Goal: Transaction & Acquisition: Purchase product/service

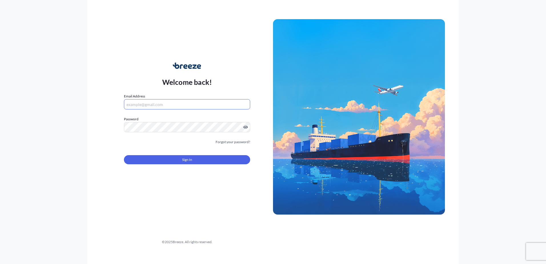
click at [167, 107] on input "Email Address" at bounding box center [187, 104] width 126 height 10
type input "[EMAIL_ADDRESS][PERSON_NAME][DOMAIN_NAME]"
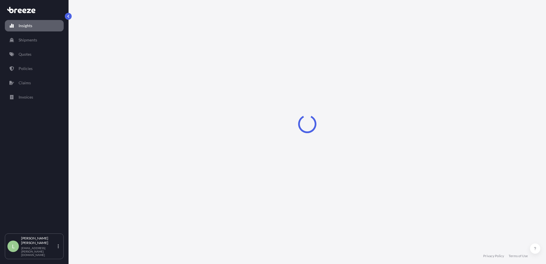
select select "2025"
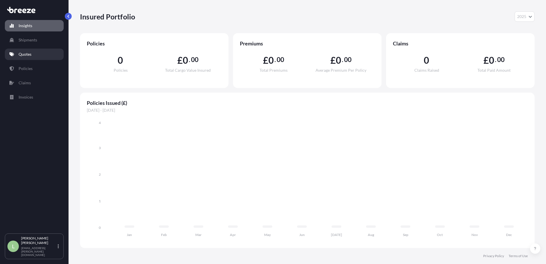
click at [19, 57] on p "Quotes" at bounding box center [25, 54] width 13 height 6
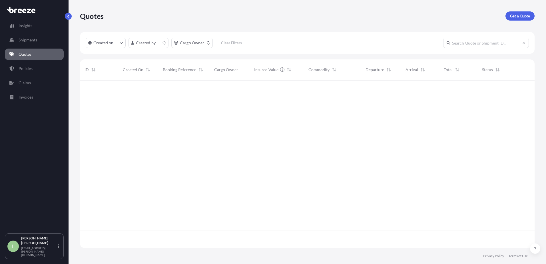
scroll to position [167, 450]
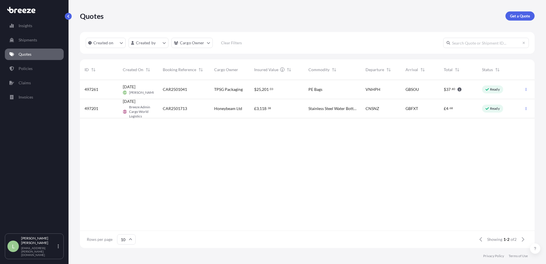
click at [164, 108] on span "CAR2501713" at bounding box center [175, 109] width 24 height 6
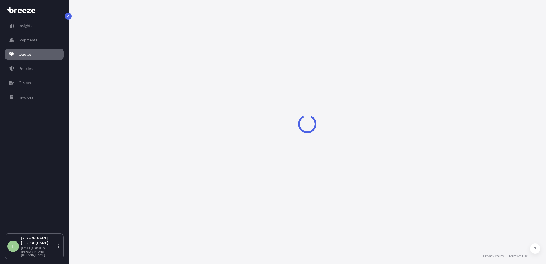
select select "Road"
select select "Sea"
select select "Road"
select select "1"
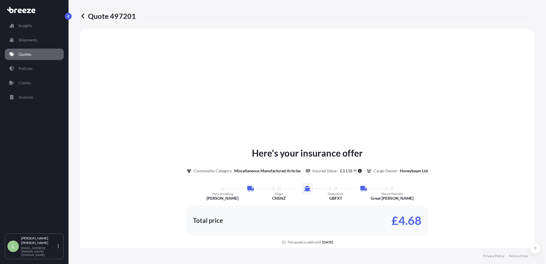
scroll to position [314, 0]
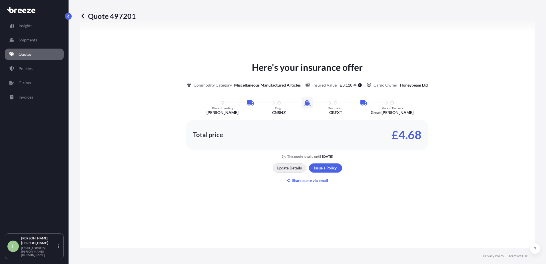
click at [290, 169] on p "Update Details" at bounding box center [289, 168] width 25 height 6
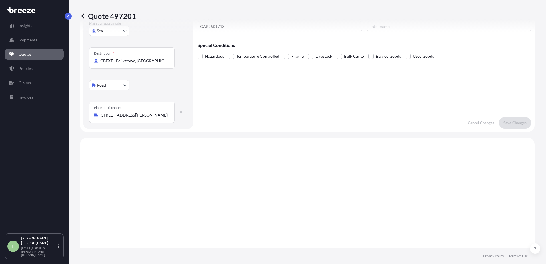
scroll to position [9, 0]
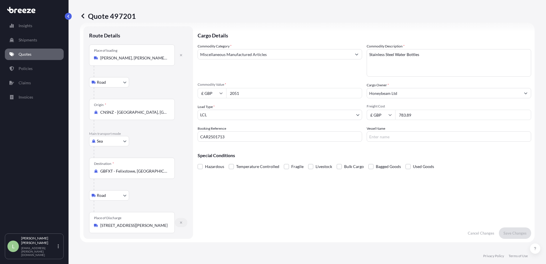
click at [179, 224] on button "button" at bounding box center [181, 222] width 13 height 9
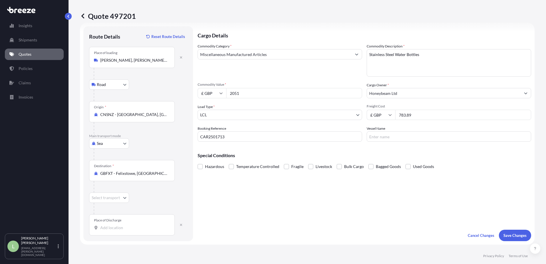
click at [125, 226] on input "Place of Discharge" at bounding box center [133, 228] width 67 height 6
type input "Willenhall WV11 3DS, [GEOGRAPHIC_DATA]"
click at [518, 234] on p "Save Changes" at bounding box center [514, 235] width 23 height 6
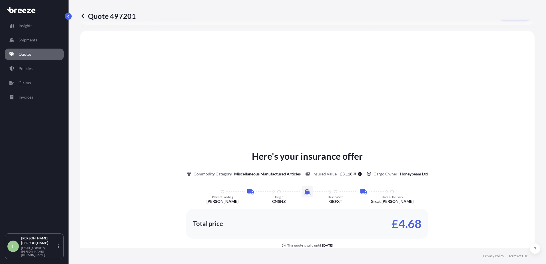
scroll to position [231, 0]
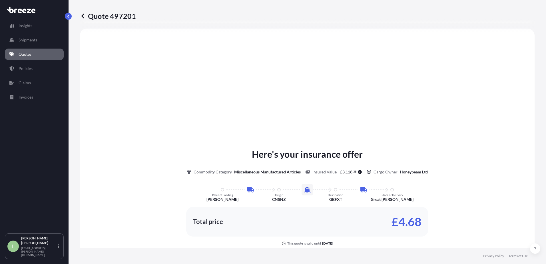
select select "Road"
select select "Sea"
select select "Road"
select select "1"
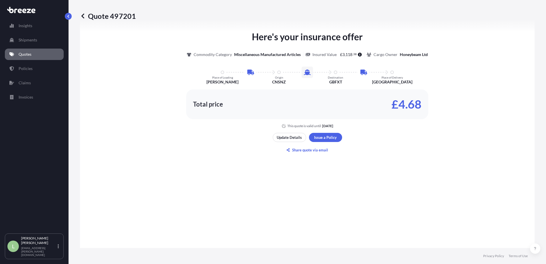
scroll to position [345, 0]
click at [16, 54] on link "Quotes" at bounding box center [34, 54] width 59 height 11
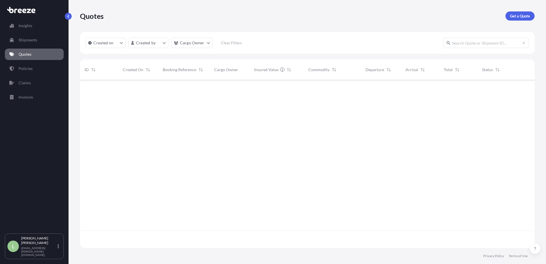
scroll to position [167, 450]
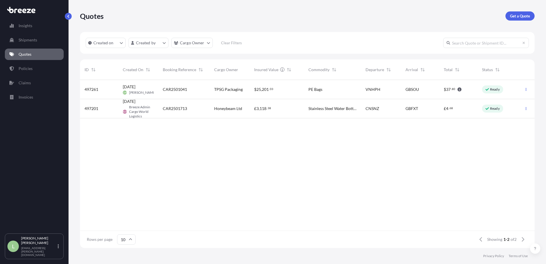
click at [230, 107] on span "Honeybeam Ltd" at bounding box center [228, 109] width 28 height 6
select select "Road"
select select "Sea"
select select "Road"
select select "1"
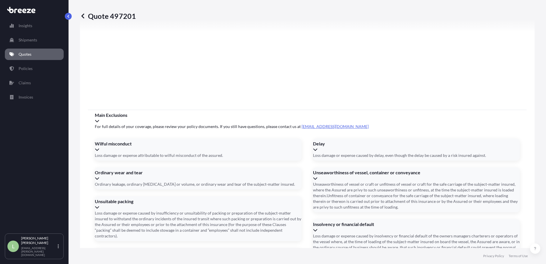
scroll to position [750, 0]
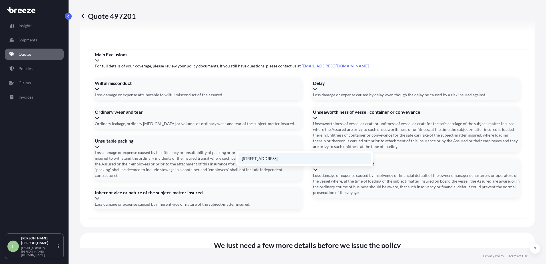
click at [262, 156] on li "[STREET_ADDRESS]" at bounding box center [304, 158] width 132 height 11
type input "[STREET_ADDRESS][PERSON_NAME]"
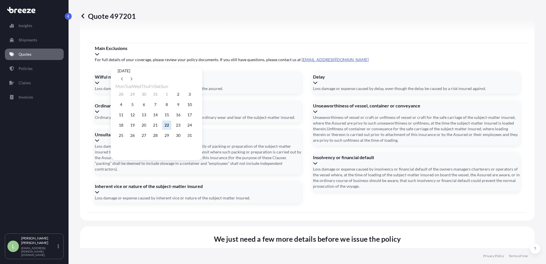
click at [171, 128] on button "22" at bounding box center [166, 125] width 9 height 9
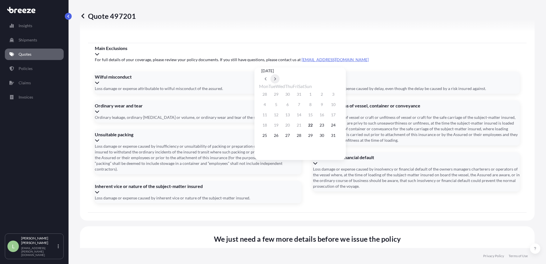
click at [280, 74] on button at bounding box center [274, 78] width 9 height 9
click at [276, 77] on icon at bounding box center [275, 78] width 2 height 3
click at [292, 116] on button "12" at bounding box center [287, 114] width 9 height 9
type input "[DATE]"
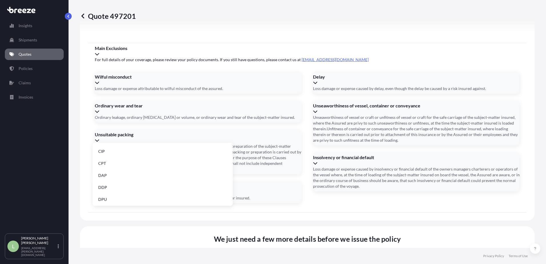
scroll to position [73, 0]
click at [135, 161] on li "EXW" at bounding box center [163, 161] width 136 height 11
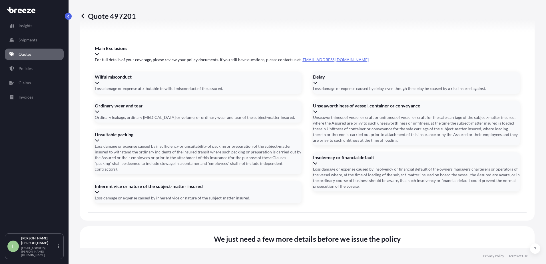
type input "EXW"
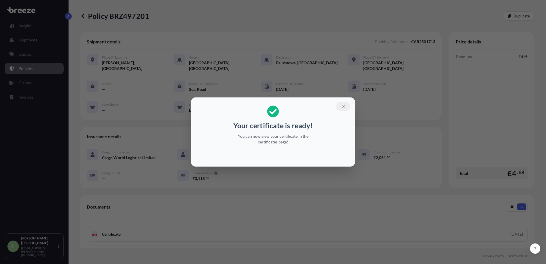
click at [345, 106] on icon "button" at bounding box center [343, 106] width 5 height 5
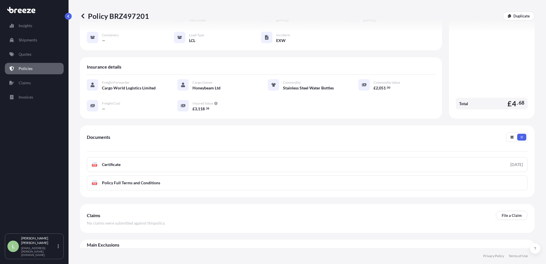
scroll to position [74, 0]
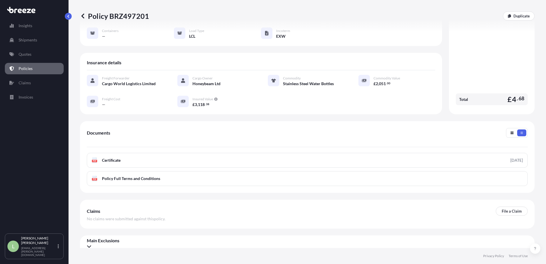
click at [91, 245] on icon at bounding box center [89, 246] width 4 height 2
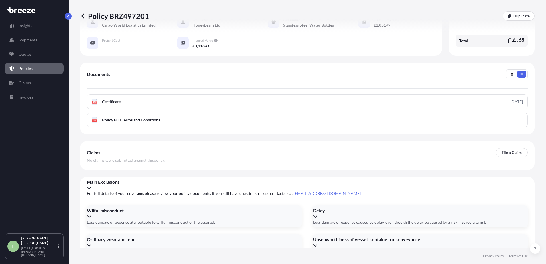
scroll to position [189, 0]
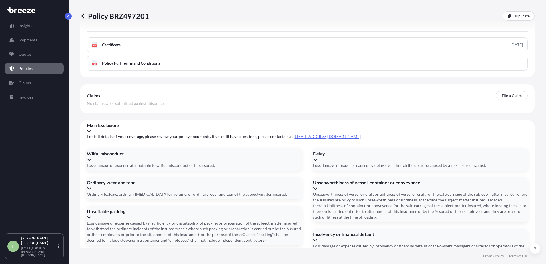
click at [91, 129] on icon at bounding box center [89, 131] width 5 height 5
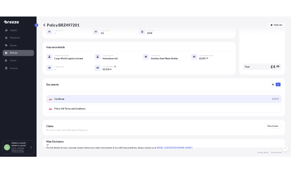
scroll to position [74, 0]
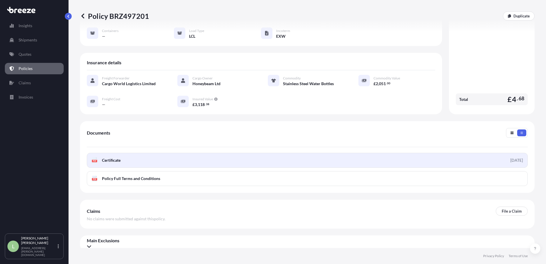
click at [339, 155] on link "PDF Certificate [DATE]" at bounding box center [307, 160] width 441 height 15
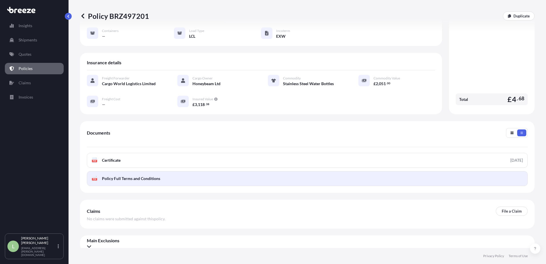
drag, startPoint x: 445, startPoint y: 156, endPoint x: 408, endPoint y: 168, distance: 39.0
click at [408, 171] on link "PDF Policy Full Terms and Conditions" at bounding box center [307, 178] width 441 height 15
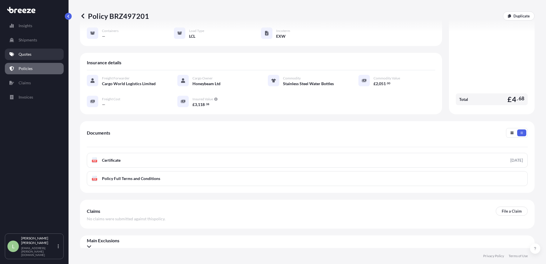
click at [33, 56] on link "Quotes" at bounding box center [34, 54] width 59 height 11
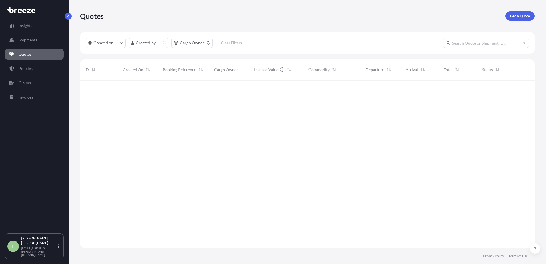
scroll to position [167, 450]
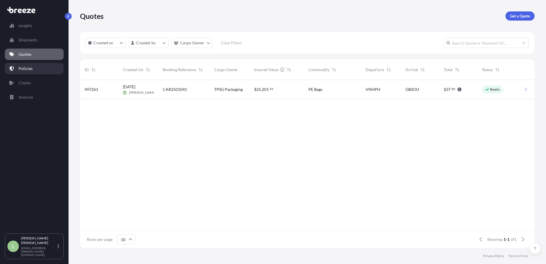
click at [13, 66] on link "Policies" at bounding box center [34, 68] width 59 height 11
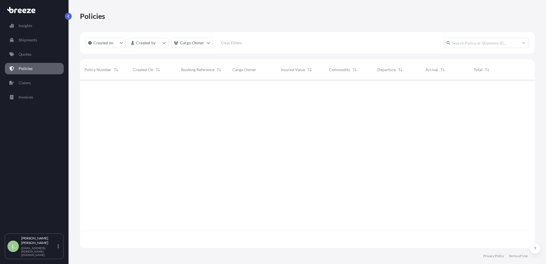
scroll to position [167, 450]
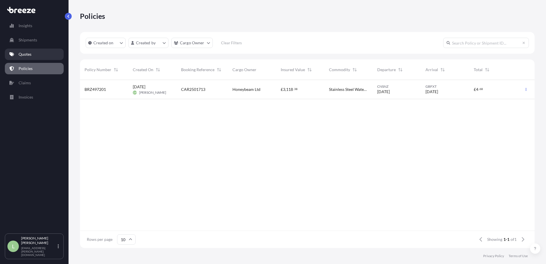
click at [35, 51] on link "Quotes" at bounding box center [34, 54] width 59 height 11
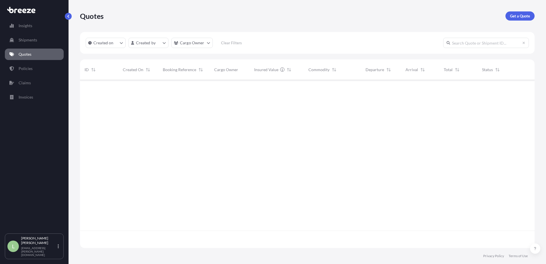
scroll to position [167, 450]
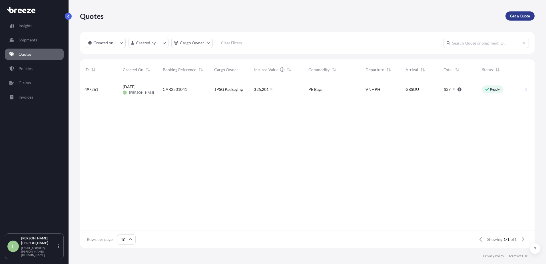
click at [523, 14] on p "Get a Quote" at bounding box center [520, 16] width 20 height 6
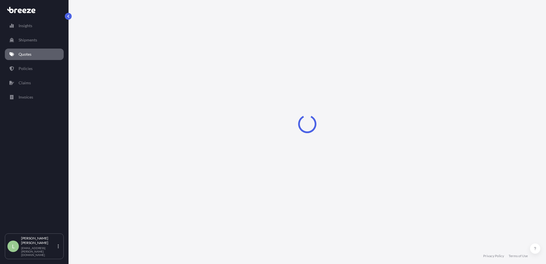
select select "Sea"
select select "1"
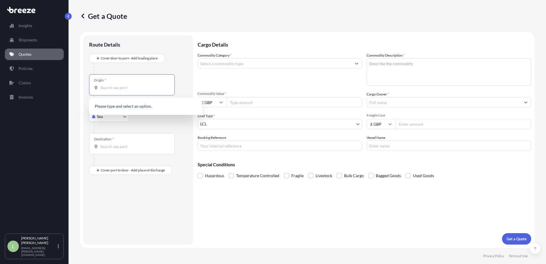
click at [112, 88] on input "Origin *" at bounding box center [133, 88] width 67 height 6
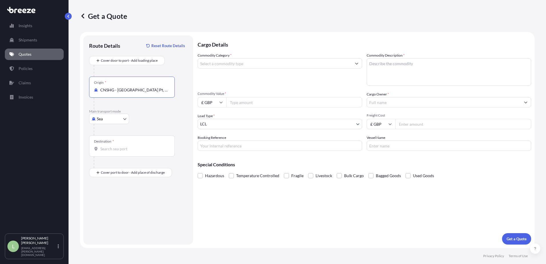
type input "CNSHG - [GEOGRAPHIC_DATA] Pt, [GEOGRAPHIC_DATA]"
click at [115, 152] on div "Destination *" at bounding box center [132, 145] width 86 height 21
click at [115, 152] on input "Destination *" at bounding box center [133, 149] width 67 height 6
type input "GBLGP - [GEOGRAPHIC_DATA], [GEOGRAPHIC_DATA]"
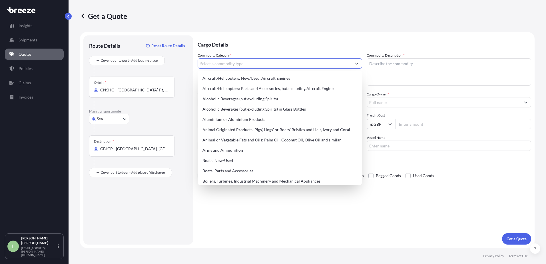
click at [347, 63] on input "Commodity Category *" at bounding box center [275, 63] width 154 height 10
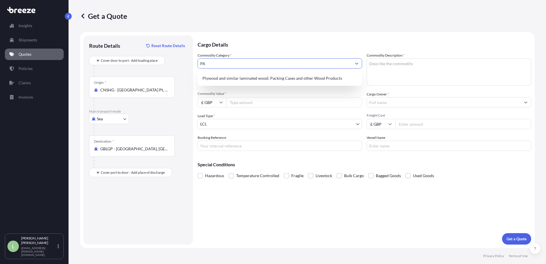
type input "P"
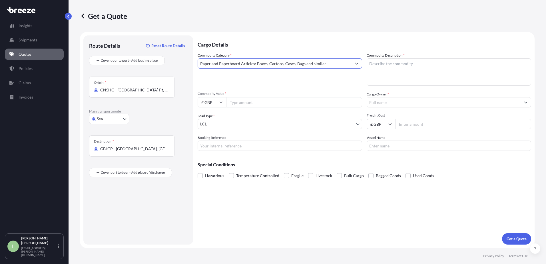
type input "Paper and Paperboard Articles: Boxes, Cartons, Cases, Bags and similar"
click at [244, 103] on input "Commodity Value *" at bounding box center [294, 102] width 136 height 10
type input "20000"
click at [380, 99] on input "Cargo Owner *" at bounding box center [444, 102] width 154 height 10
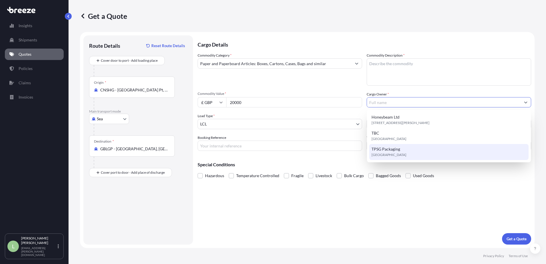
click at [396, 147] on span "TPSG Packaging" at bounding box center [386, 149] width 29 height 6
type input "TPSG Packaging"
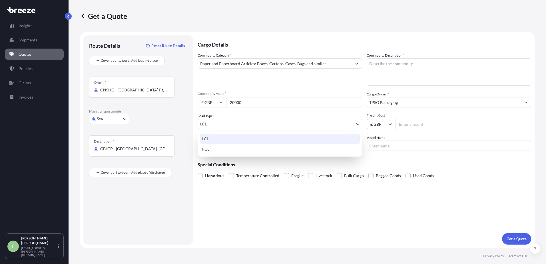
click at [353, 127] on body "3 options available. Insights Shipments Quotes Policies Claims Invoices L [PERS…" at bounding box center [273, 132] width 546 height 264
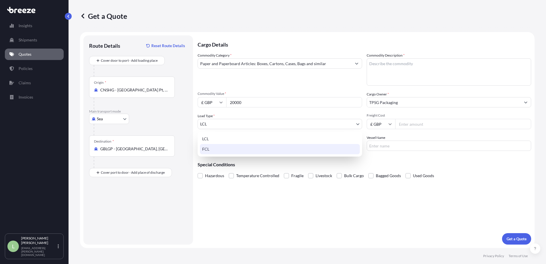
click at [311, 150] on div "FCL" at bounding box center [280, 149] width 160 height 10
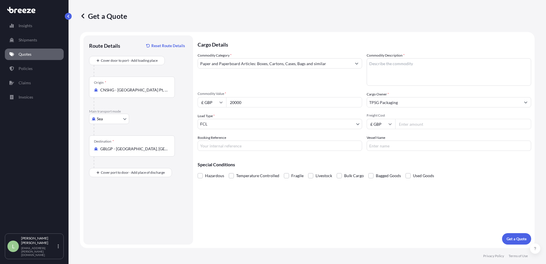
click at [441, 122] on input "Freight Cost" at bounding box center [463, 124] width 136 height 10
type input "2500"
click at [385, 122] on input "£ GBP" at bounding box center [381, 124] width 29 height 10
click at [382, 163] on div "$ USD" at bounding box center [381, 163] width 24 height 11
type input "$ USD"
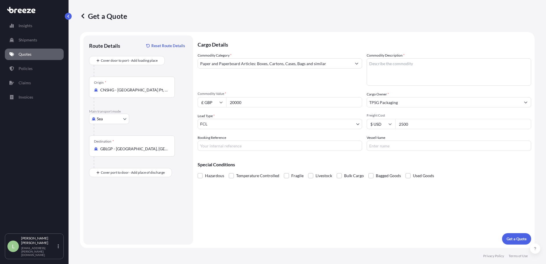
click at [205, 102] on input "£ GBP" at bounding box center [212, 102] width 29 height 10
click at [212, 141] on div "$ USD" at bounding box center [212, 142] width 24 height 11
type input "$ USD"
click at [251, 150] on input "Booking Reference" at bounding box center [280, 146] width 164 height 10
type input "TEST"
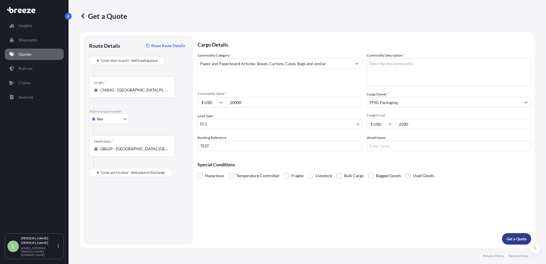
click at [523, 234] on button "Get a Quote" at bounding box center [516, 238] width 29 height 11
click at [388, 63] on textarea "Commodity Description *" at bounding box center [449, 71] width 164 height 27
drag, startPoint x: 412, startPoint y: 60, endPoint x: 363, endPoint y: 62, distance: 49.2
click at [364, 62] on div "Commodity Category * Paper and Paperboard Articles: Boxes, Cartons, Cases, Bags…" at bounding box center [365, 102] width 334 height 98
type textarea "p"
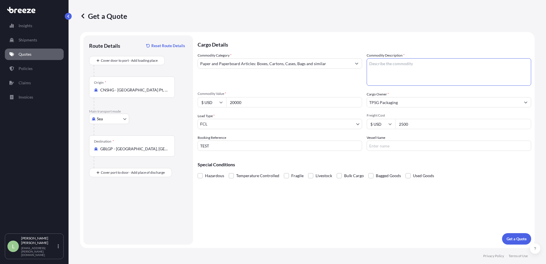
type textarea "O"
type textarea "Packaging"
click at [521, 240] on p "Get a Quote" at bounding box center [517, 239] width 20 height 6
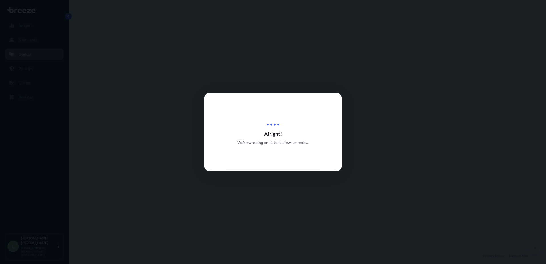
select select "Sea"
select select "2"
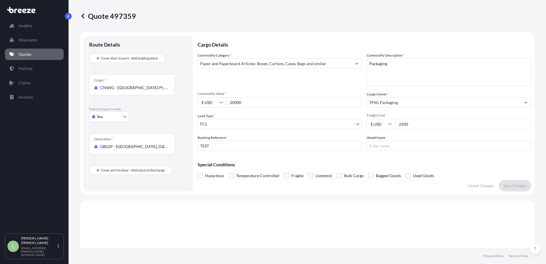
click at [84, 16] on icon at bounding box center [83, 16] width 6 height 6
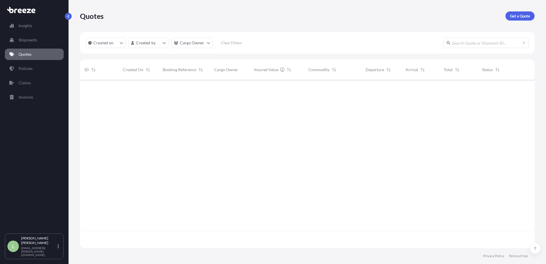
scroll to position [167, 450]
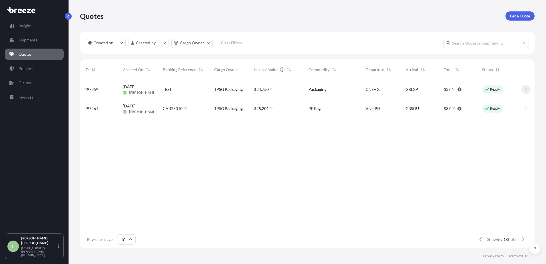
click at [525, 88] on icon "button" at bounding box center [525, 89] width 3 height 3
drag, startPoint x: 526, startPoint y: 89, endPoint x: 363, endPoint y: 129, distance: 167.9
click at [363, 129] on div "497359 [DATE] [PERSON_NAME] TEST TPSG Packaging $ 24 , 750 . 00 Packaging CNSHG…" at bounding box center [307, 155] width 455 height 150
drag, startPoint x: 95, startPoint y: 89, endPoint x: 91, endPoint y: 125, distance: 36.3
click at [91, 125] on div "497359 [DATE] [PERSON_NAME] TEST TPSG Packaging $ 24 , 750 . 00 Packaging CNSHG…" at bounding box center [307, 155] width 455 height 150
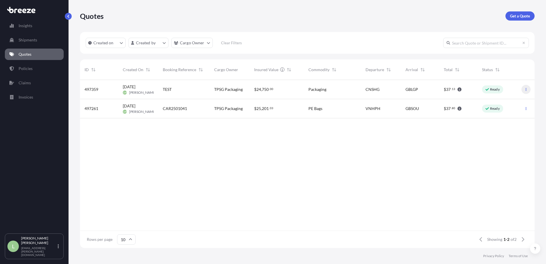
click at [525, 89] on icon "button" at bounding box center [525, 89] width 3 height 3
click at [514, 88] on link "Edit quote" at bounding box center [500, 90] width 43 height 9
select select "Sea"
select select "2"
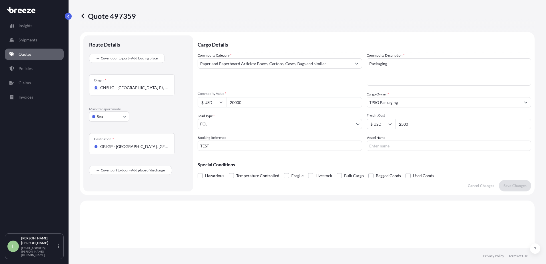
click at [84, 17] on icon at bounding box center [83, 16] width 6 height 6
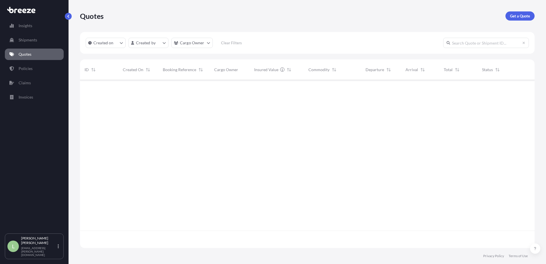
scroll to position [167, 450]
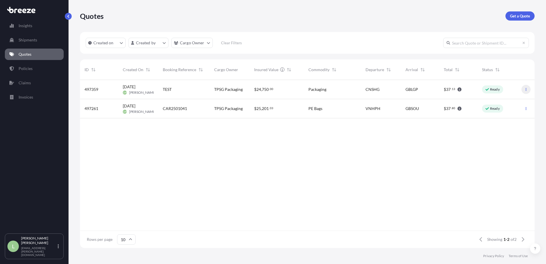
click at [525, 93] on button "button" at bounding box center [525, 89] width 9 height 9
click at [17, 66] on link "Policies" at bounding box center [34, 68] width 59 height 11
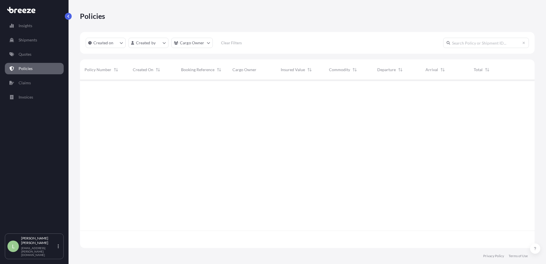
scroll to position [167, 450]
click at [169, 88] on div "[DATE] [PERSON_NAME]" at bounding box center [152, 89] width 39 height 11
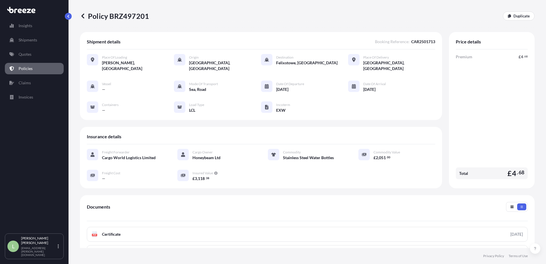
click at [95, 170] on div at bounding box center [92, 175] width 11 height 11
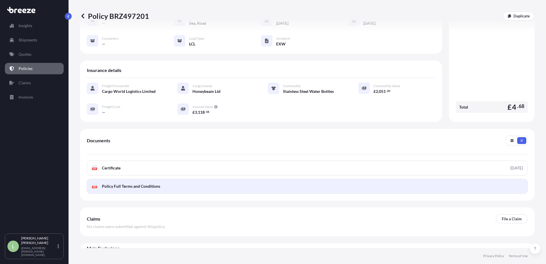
scroll to position [74, 0]
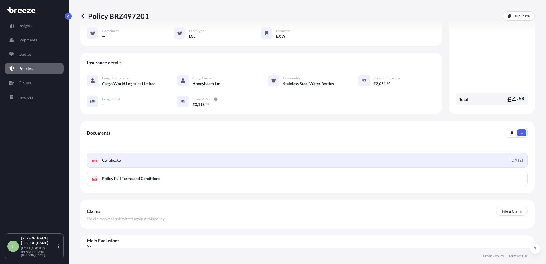
click at [433, 154] on link "PDF Certificate [DATE]" at bounding box center [307, 160] width 441 height 15
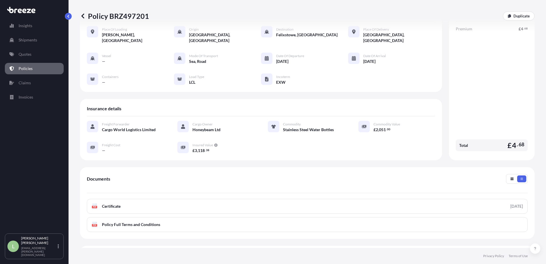
scroll to position [0, 0]
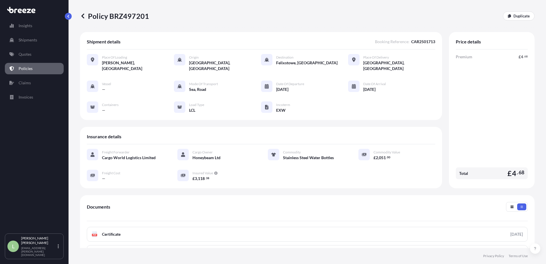
click at [83, 17] on icon at bounding box center [83, 16] width 6 height 6
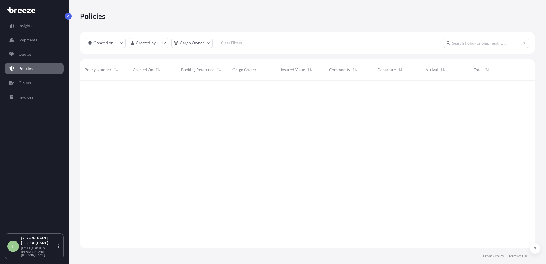
scroll to position [167, 450]
click at [168, 85] on div "[DATE] [PERSON_NAME]" at bounding box center [152, 89] width 39 height 11
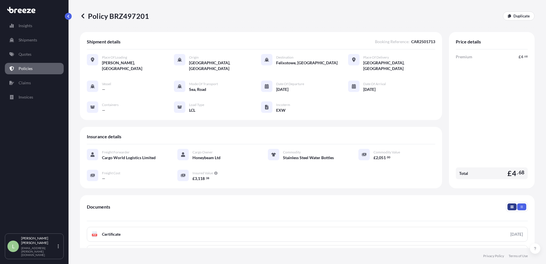
click at [510, 203] on button "button" at bounding box center [511, 206] width 9 height 7
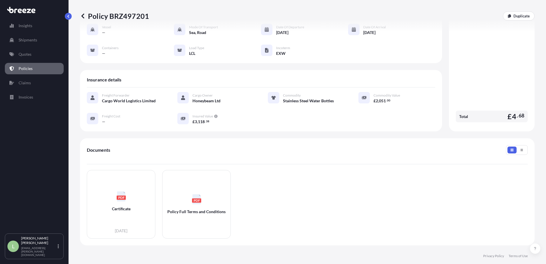
scroll to position [109, 0]
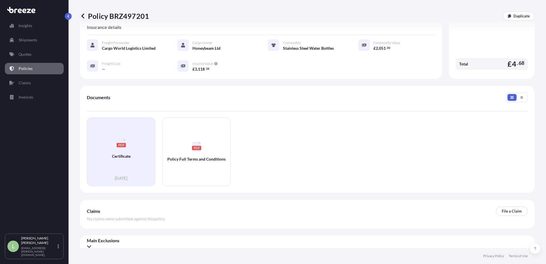
click at [135, 146] on div "PDF Certificate" at bounding box center [121, 148] width 59 height 53
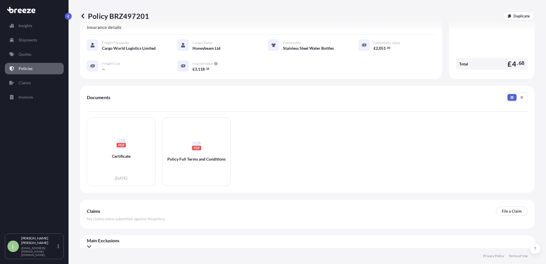
scroll to position [0, 0]
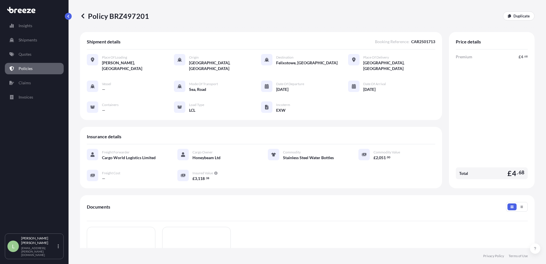
click at [83, 17] on icon at bounding box center [82, 15] width 3 height 5
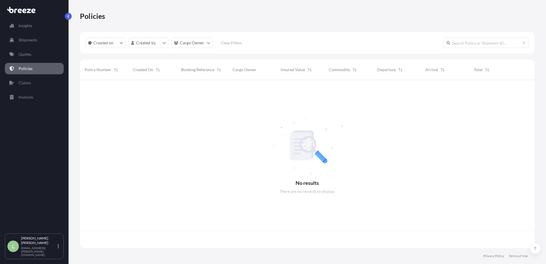
scroll to position [167, 450]
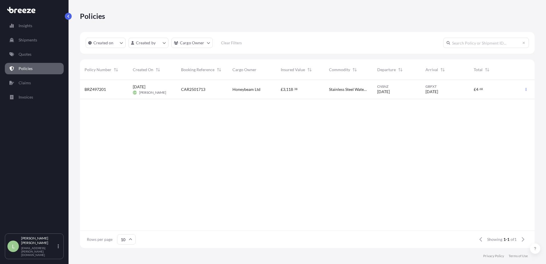
click at [289, 87] on span "118" at bounding box center [289, 89] width 7 height 4
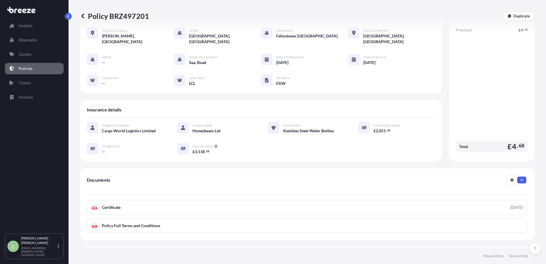
scroll to position [74, 0]
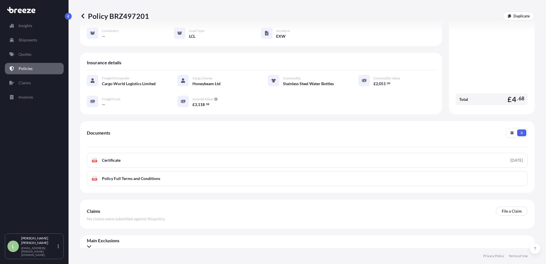
click at [512, 128] on div at bounding box center [517, 133] width 22 height 10
click at [510, 129] on button "button" at bounding box center [511, 132] width 9 height 7
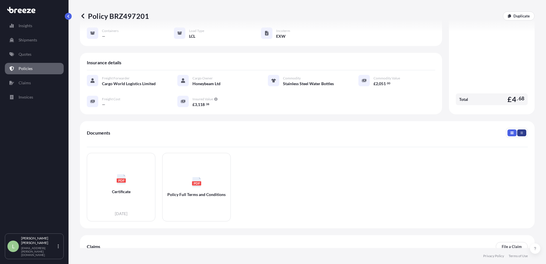
click at [519, 129] on button "button" at bounding box center [521, 132] width 9 height 7
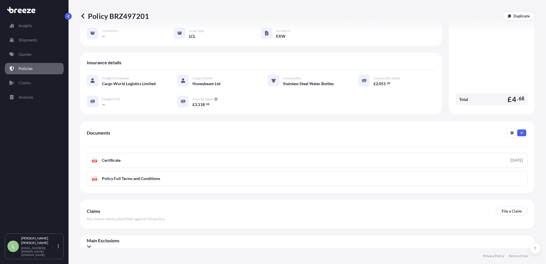
click at [144, 240] on div "Main Exclusions" at bounding box center [307, 243] width 441 height 11
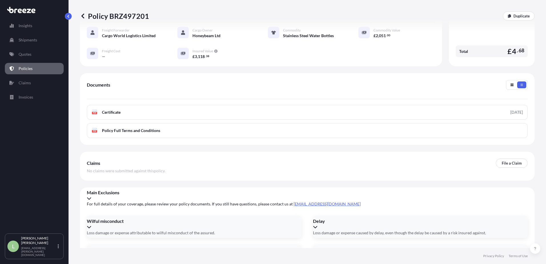
scroll to position [189, 0]
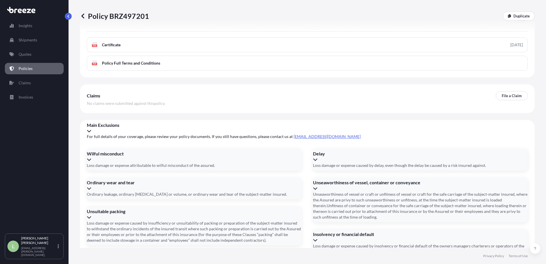
click at [91, 129] on icon at bounding box center [89, 131] width 5 height 5
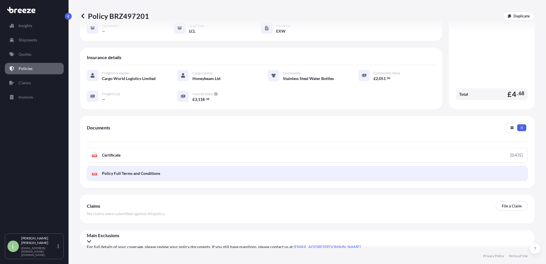
scroll to position [74, 0]
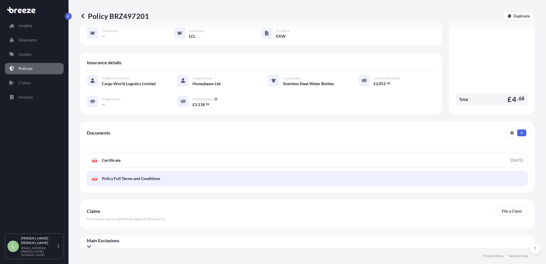
click at [168, 171] on link "PDF Policy Full Terms and Conditions" at bounding box center [307, 178] width 441 height 15
click at [167, 171] on link "PDF Policy Full Terms and Conditions" at bounding box center [307, 178] width 441 height 15
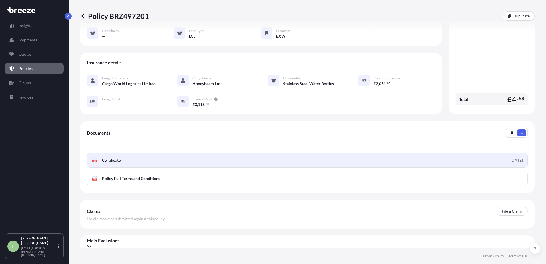
click at [148, 153] on link "PDF Certificate [DATE]" at bounding box center [307, 160] width 441 height 15
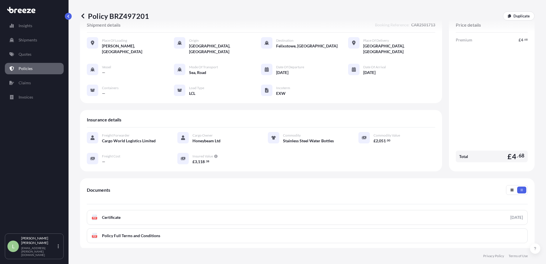
scroll to position [0, 0]
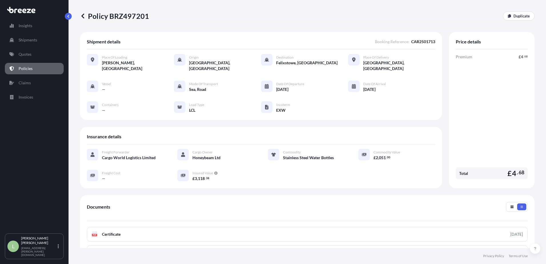
click at [37, 160] on div "Insights Shipments Quotes Policies Claims Invoices" at bounding box center [34, 124] width 59 height 218
click at [68, 14] on button "button" at bounding box center [68, 16] width 7 height 7
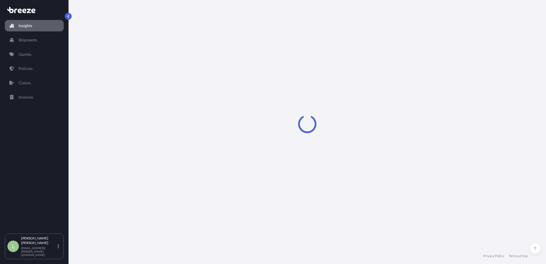
select select "2025"
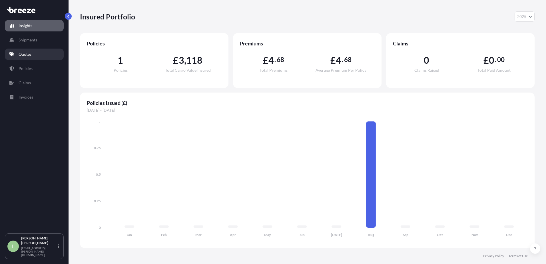
click at [26, 58] on link "Quotes" at bounding box center [34, 54] width 59 height 11
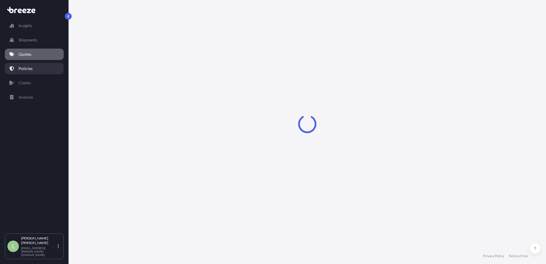
click at [27, 71] on p "Policies" at bounding box center [26, 69] width 14 height 6
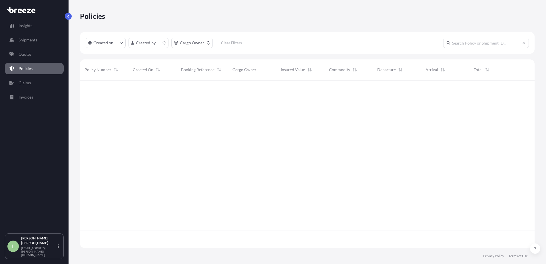
scroll to position [167, 450]
click at [162, 93] on div "[DATE] [PERSON_NAME]" at bounding box center [152, 89] width 39 height 11
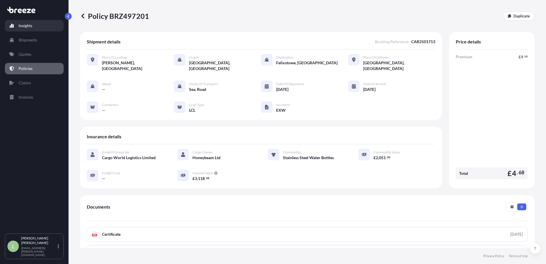
click at [30, 27] on p "Insights" at bounding box center [26, 26] width 14 height 6
select select "2025"
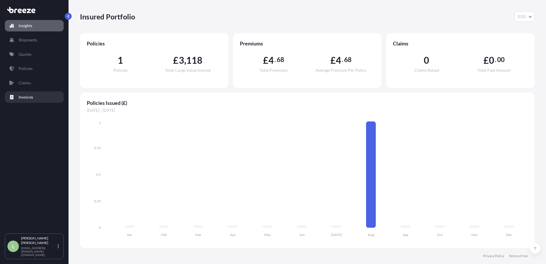
click at [23, 96] on p "Invoices" at bounding box center [26, 97] width 15 height 6
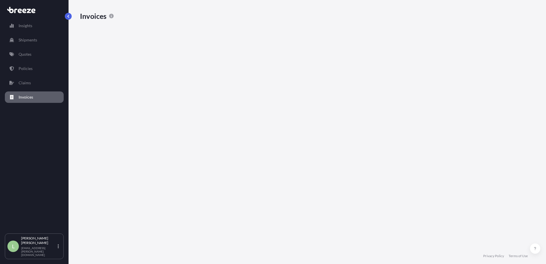
scroll to position [212, 450]
click at [23, 78] on link "Claims" at bounding box center [34, 82] width 59 height 11
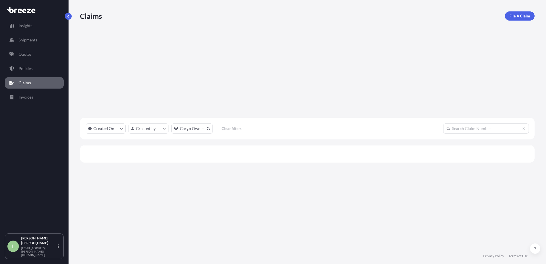
scroll to position [184, 450]
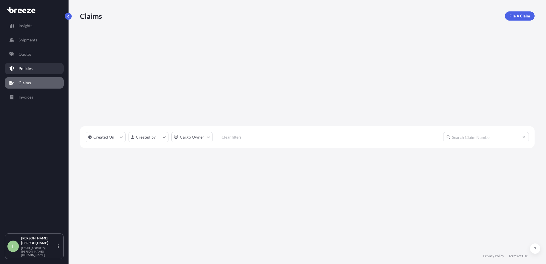
click at [23, 67] on p "Policies" at bounding box center [26, 69] width 14 height 6
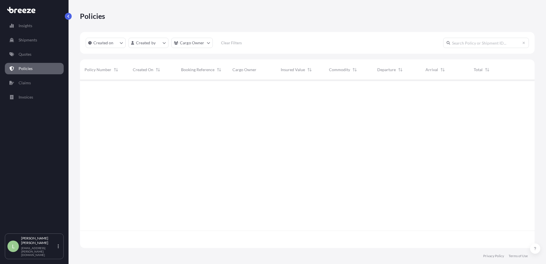
scroll to position [167, 450]
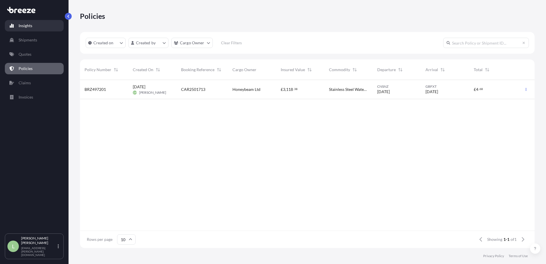
click at [27, 24] on p "Insights" at bounding box center [26, 26] width 14 height 6
select select "2025"
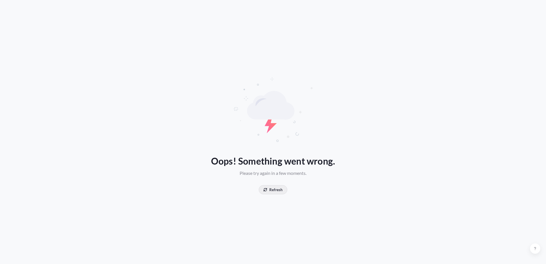
click at [278, 190] on p "Refresh" at bounding box center [275, 190] width 13 height 6
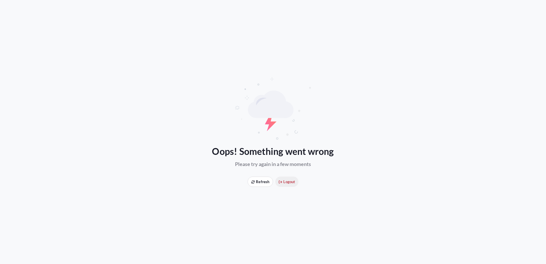
click at [286, 179] on span "Logout" at bounding box center [287, 182] width 16 height 6
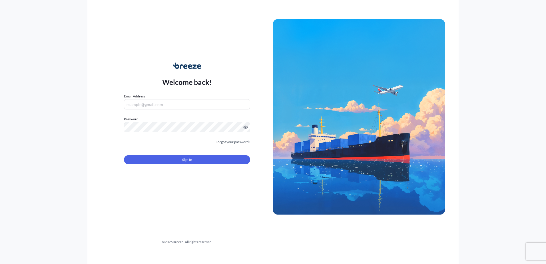
type input "[EMAIL_ADDRESS][PERSON_NAME][DOMAIN_NAME]"
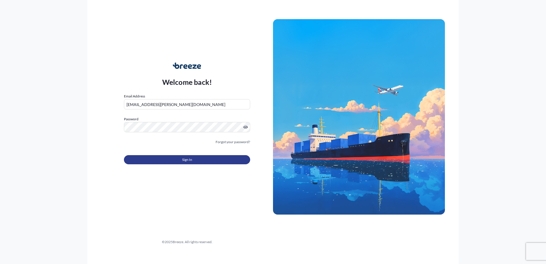
click at [173, 164] on button "Sign In" at bounding box center [187, 159] width 126 height 9
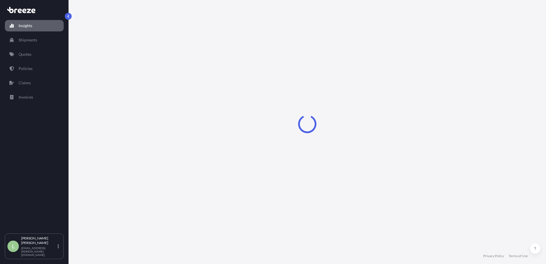
select select "2025"
